Goal: Register for event/course

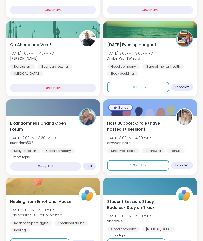
scroll to position [175, 0]
click at [32, 123] on span "BRandomness Ohana Open Forum" at bounding box center [42, 126] width 64 height 12
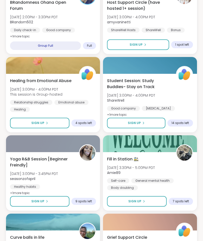
scroll to position [295, 0]
click at [25, 81] on span "Healing from Emotional Abuse" at bounding box center [41, 81] width 62 height 6
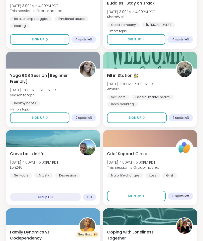
scroll to position [379, 0]
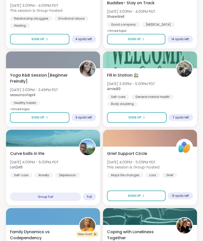
click at [21, 79] on span "Yoga R&B Session [Beginner Freindly]" at bounding box center [42, 78] width 64 height 12
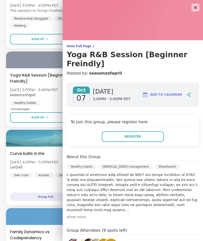
click at [80, 214] on div "show more" at bounding box center [133, 216] width 133 height 5
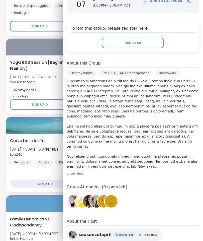
scroll to position [392, 0]
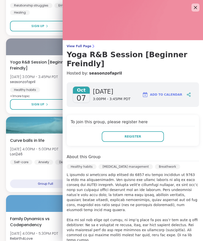
scroll to position [0, 0]
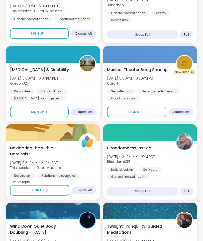
scroll to position [693, 0]
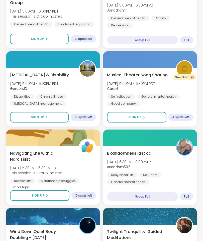
click at [148, 152] on span "BRandomness last call" at bounding box center [130, 153] width 46 height 6
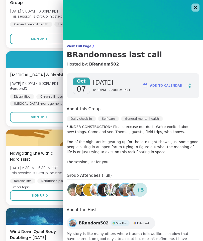
click at [1, 107] on div "1 Welcome to ShareWell You have 1 available Pro credit to book a coaching group…" at bounding box center [101, 88] width 203 height 1523
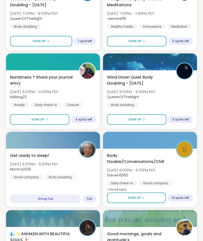
scroll to position [926, 0]
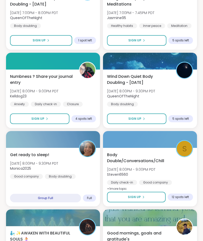
click at [19, 152] on span "Get ready to sleep!" at bounding box center [29, 155] width 39 height 6
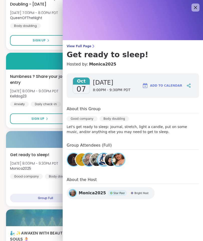
click at [82, 45] on span "View Full Page" at bounding box center [133, 46] width 133 height 4
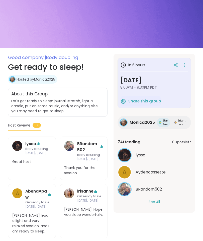
scroll to position [40, 0]
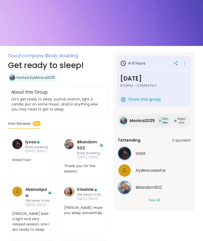
click at [156, 200] on button "See All" at bounding box center [154, 200] width 11 height 5
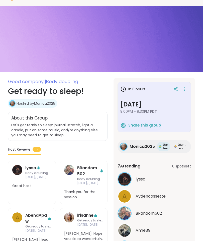
scroll to position [0, 0]
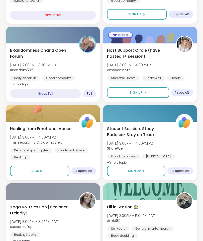
scroll to position [247, 0]
click at [17, 50] on span "BRandomness Ohana Open Forum" at bounding box center [42, 53] width 64 height 12
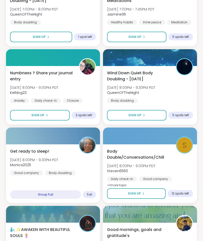
scroll to position [921, 0]
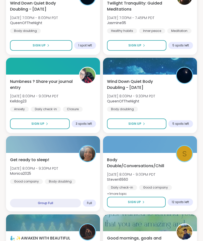
click at [121, 84] on span "Wind Down Quiet Body Doubling - [DATE]" at bounding box center [139, 85] width 64 height 12
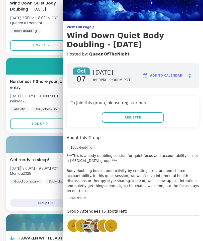
scroll to position [12, 0]
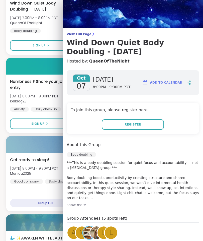
click at [80, 35] on span "View Full Page" at bounding box center [133, 34] width 133 height 4
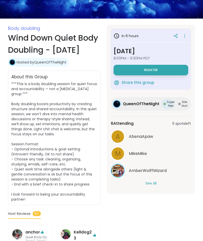
scroll to position [67, 0]
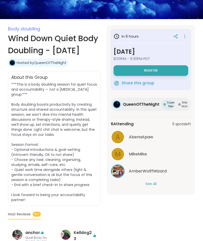
click at [151, 181] on button "See All" at bounding box center [151, 183] width 11 height 5
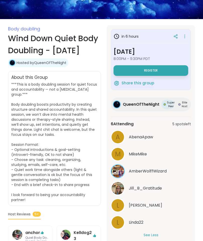
scroll to position [0, 0]
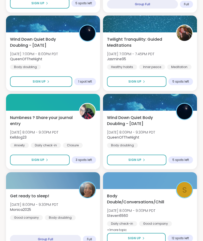
scroll to position [885, 0]
click at [20, 38] on span "Wind Down Quiet Body Doubling - [DATE]" at bounding box center [42, 42] width 64 height 12
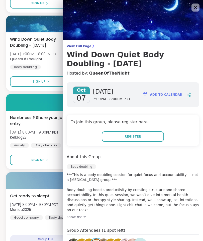
click at [7, 100] on div at bounding box center [53, 102] width 94 height 17
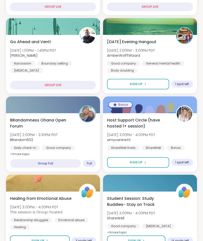
scroll to position [147, 0]
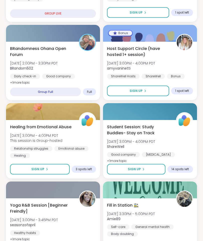
scroll to position [249, 0]
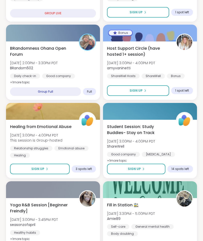
click at [135, 52] on span "Host Support Circle (have hosted 1+ session)" at bounding box center [139, 51] width 64 height 12
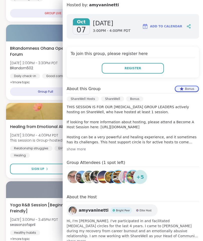
scroll to position [69, 0]
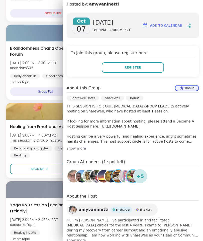
click at [75, 147] on div "show more" at bounding box center [133, 148] width 133 height 5
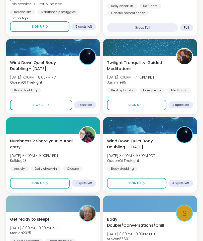
scroll to position [852, 0]
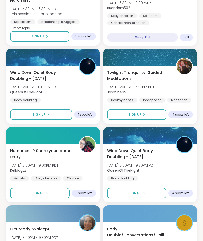
click at [18, 75] on span "Wind Down Quiet Body Doubling - [DATE]" at bounding box center [42, 76] width 64 height 12
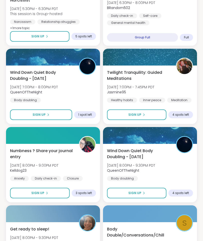
click at [118, 155] on span "Wind Down Quiet Body Doubling - [DATE]" at bounding box center [139, 154] width 64 height 12
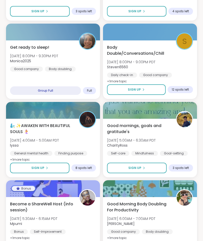
scroll to position [1034, 0]
